Goal: Task Accomplishment & Management: Manage account settings

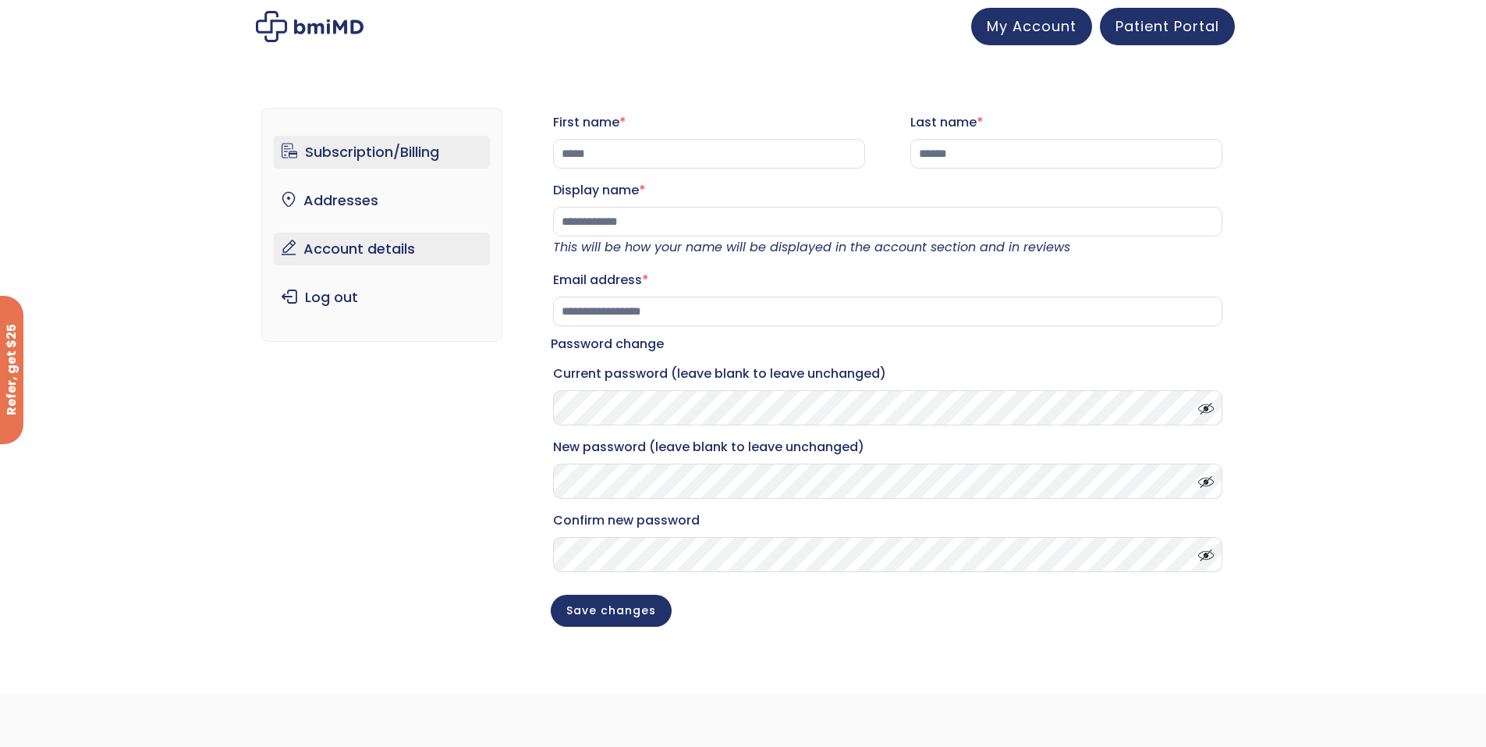
click at [335, 156] on link "Subscription/Billing" at bounding box center [382, 152] width 216 height 33
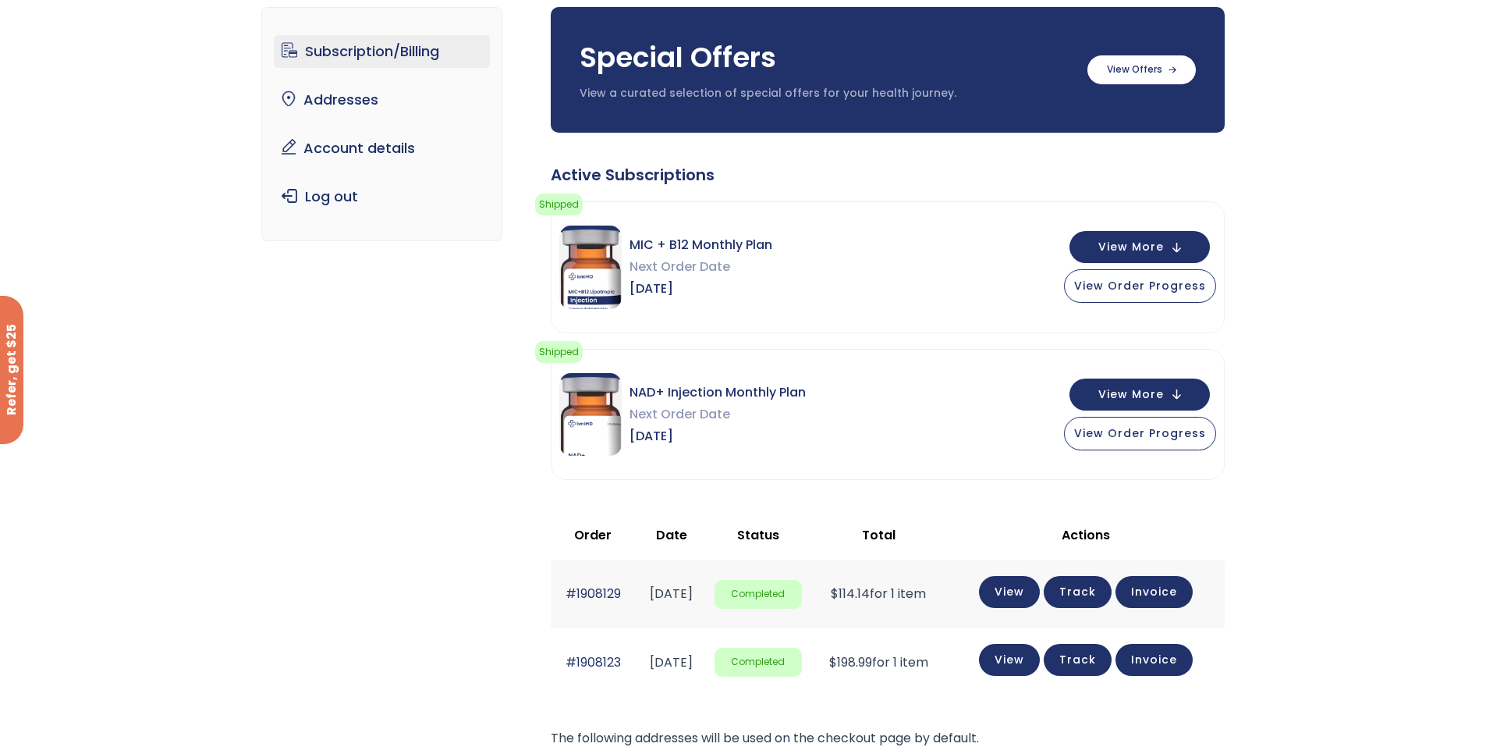
scroll to position [78, 0]
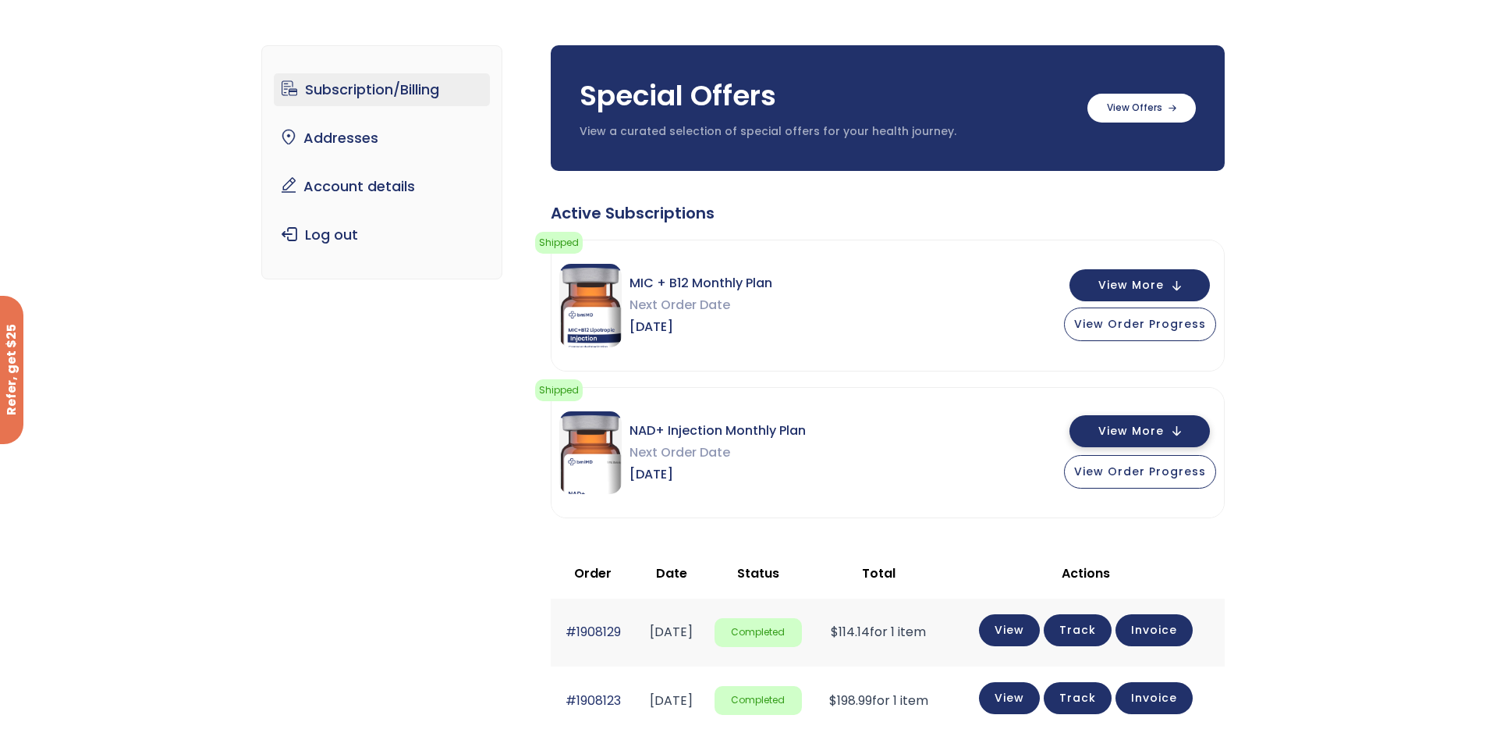
click at [1156, 436] on span "View More" at bounding box center [1132, 431] width 66 height 10
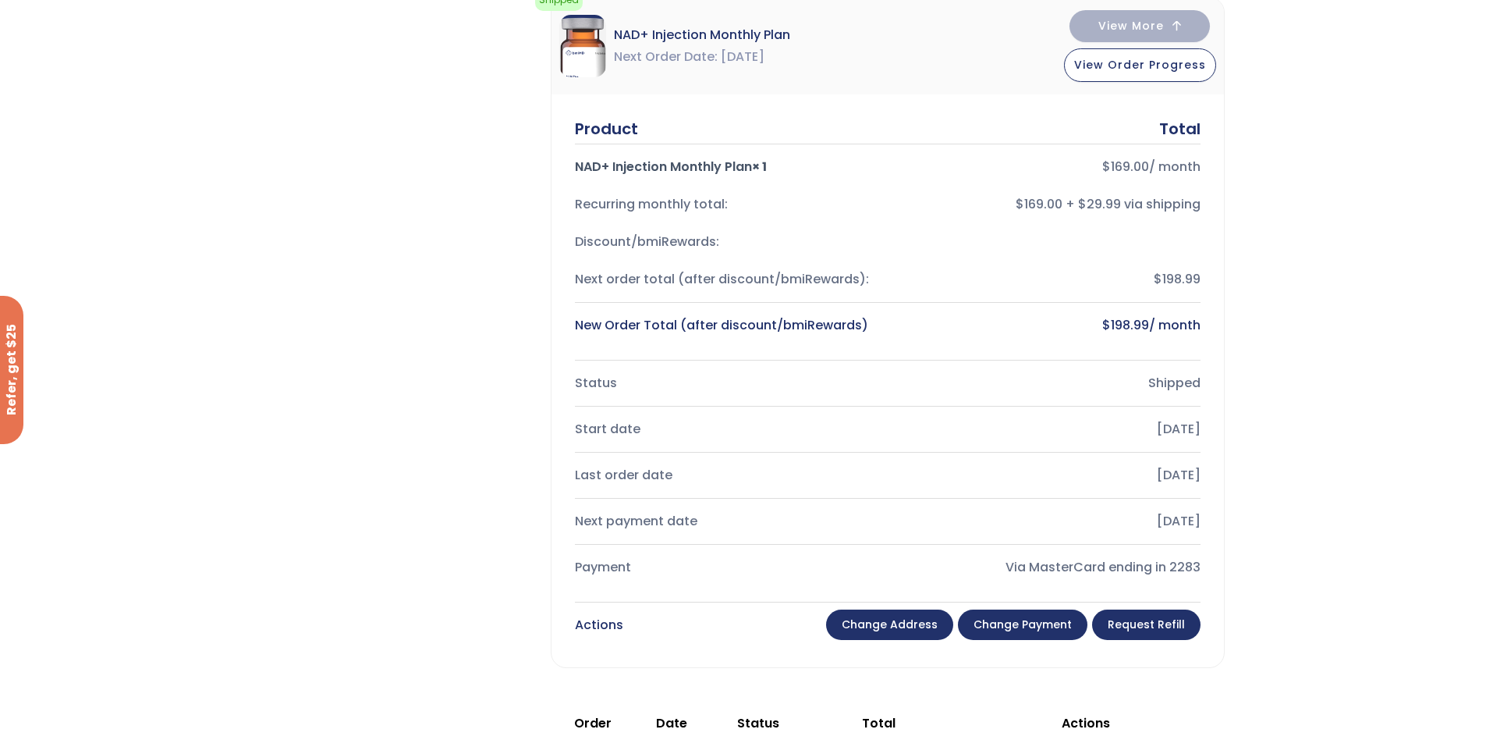
scroll to position [0, 0]
